Goal: Task Accomplishment & Management: Manage account settings

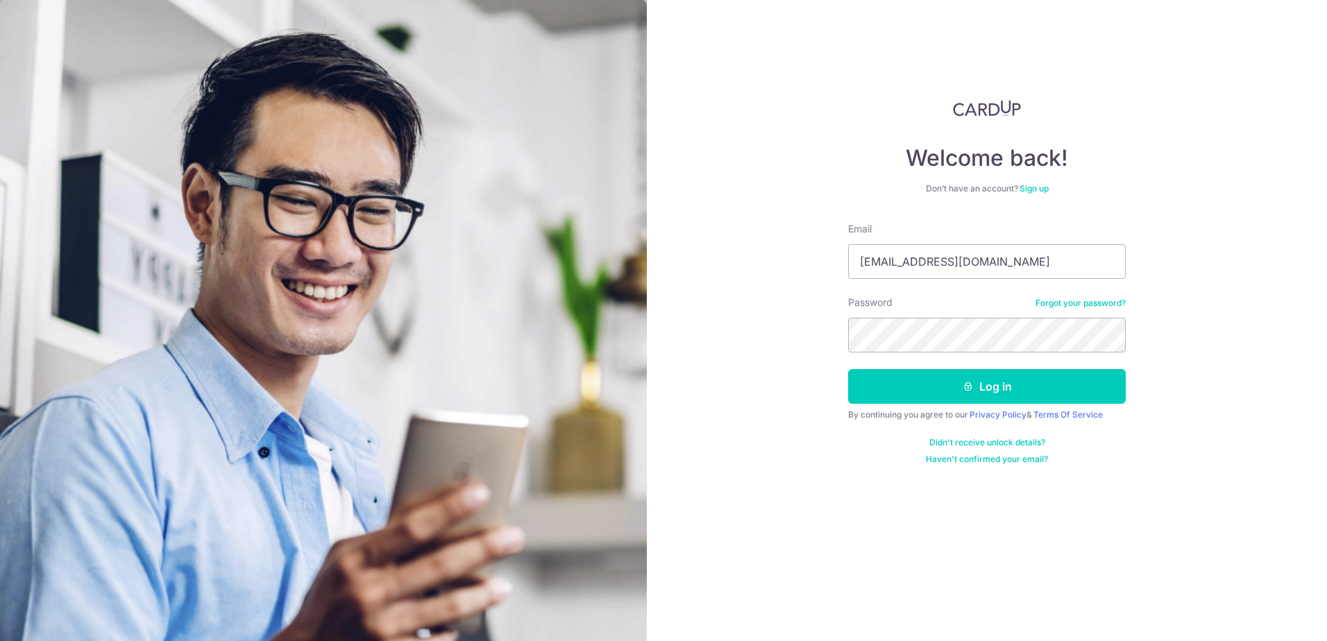
type input "[EMAIL_ADDRESS][DOMAIN_NAME]"
click at [848, 369] on button "Log in" at bounding box center [987, 386] width 278 height 35
